Goal: Find specific page/section: Find specific page/section

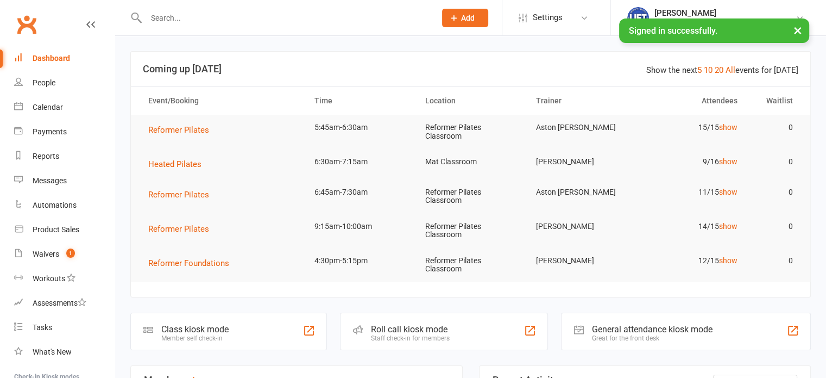
click at [217, 17] on input "text" at bounding box center [285, 17] width 285 height 15
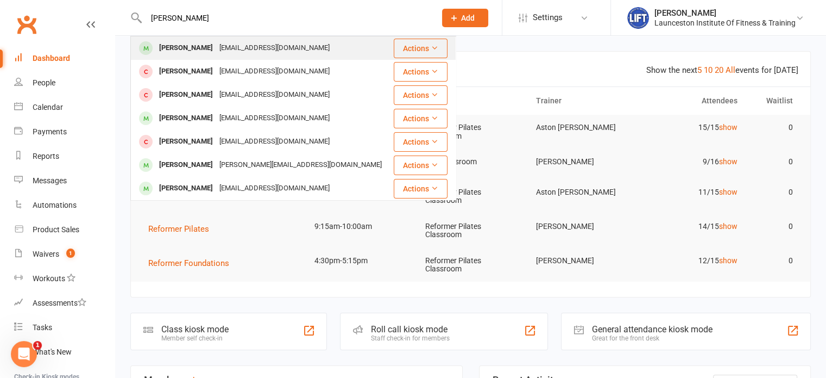
type input "[PERSON_NAME]"
click at [225, 51] on div "[EMAIL_ADDRESS][DOMAIN_NAME]" at bounding box center [274, 48] width 117 height 16
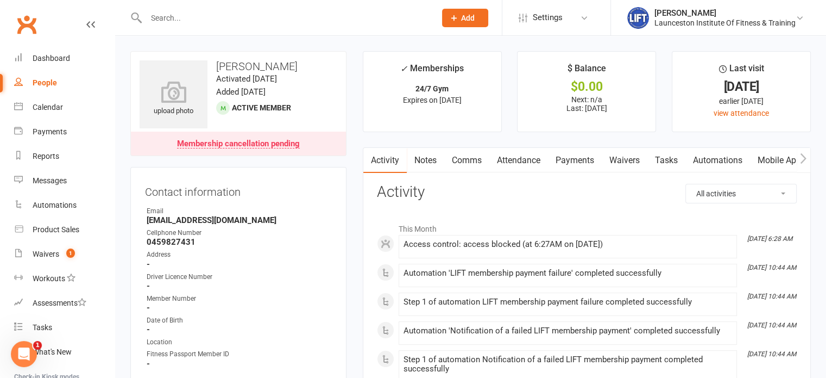
click at [563, 157] on link "Payments" at bounding box center [575, 160] width 54 height 25
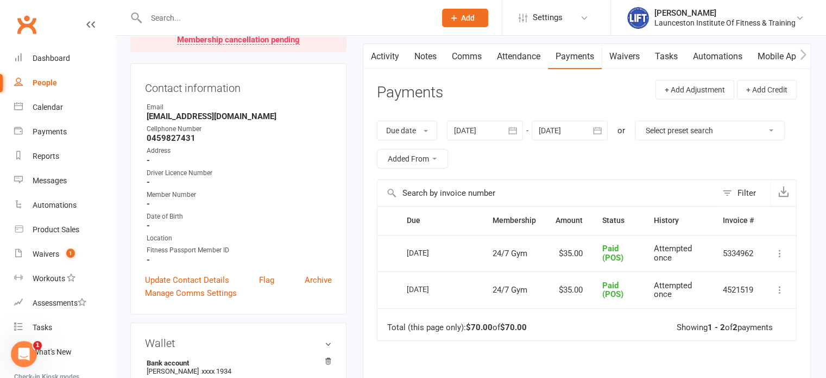
scroll to position [102, 0]
click at [476, 129] on div at bounding box center [485, 132] width 76 height 20
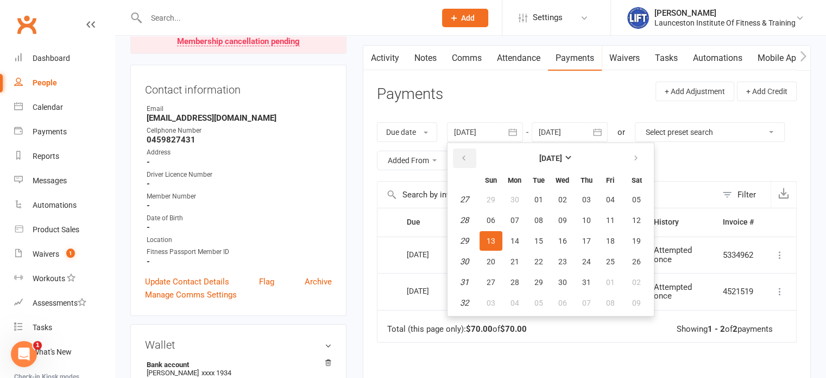
click at [469, 158] on button "button" at bounding box center [464, 158] width 23 height 20
click at [510, 215] on button "07" at bounding box center [515, 220] width 23 height 20
type input "[DATE]"
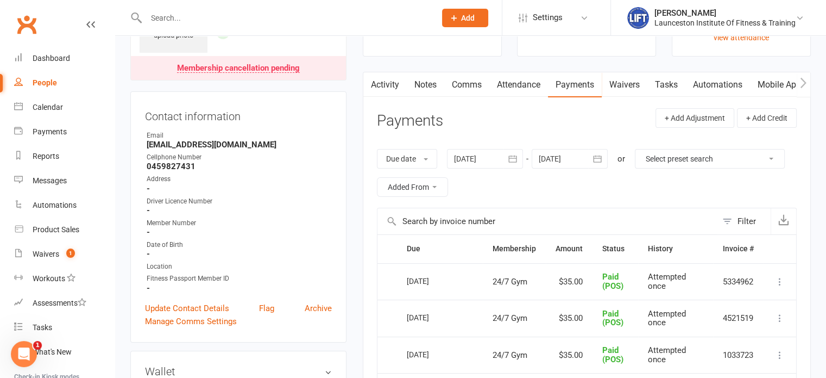
scroll to position [72, 0]
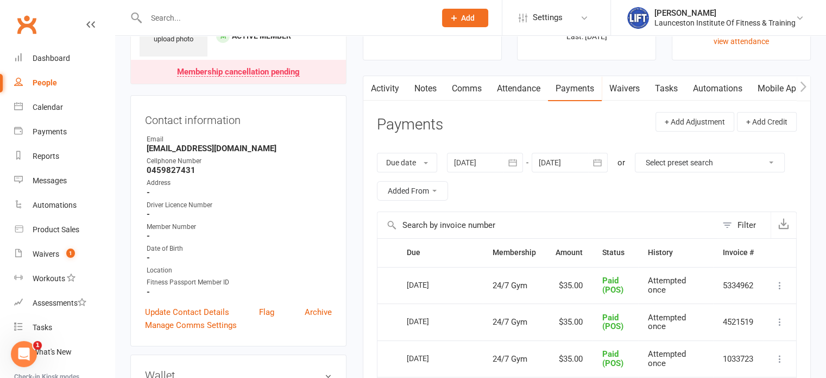
click at [381, 93] on link "Activity" at bounding box center [384, 88] width 43 height 25
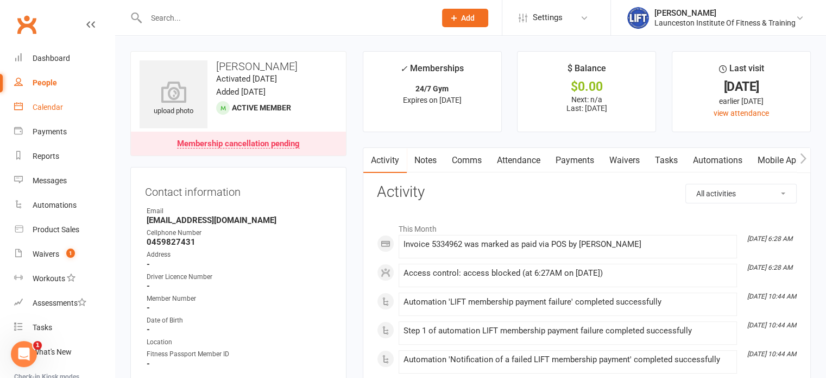
click at [37, 97] on link "Calendar" at bounding box center [64, 107] width 101 height 24
